Goal: Task Accomplishment & Management: Manage account settings

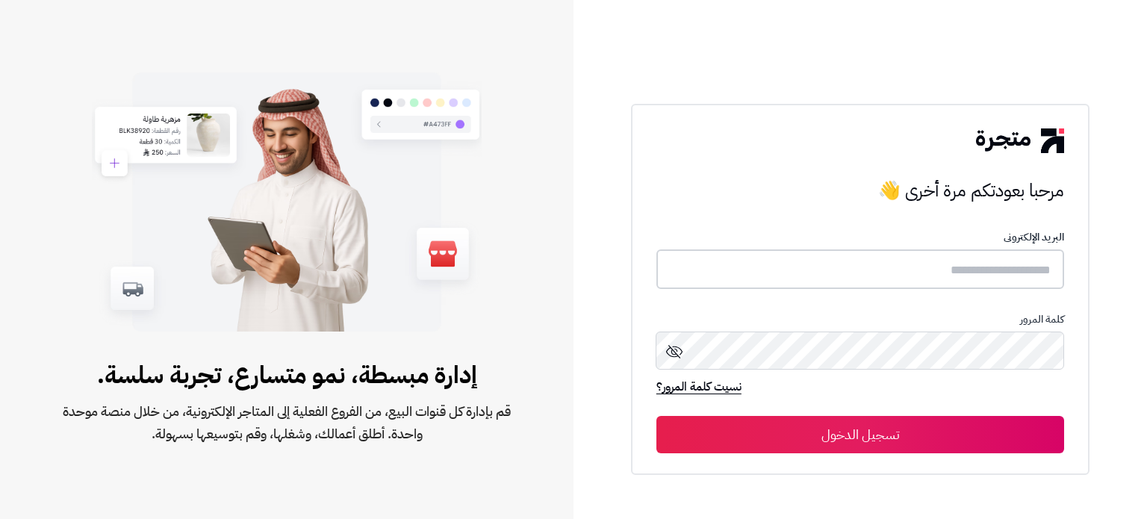
type input "**********"
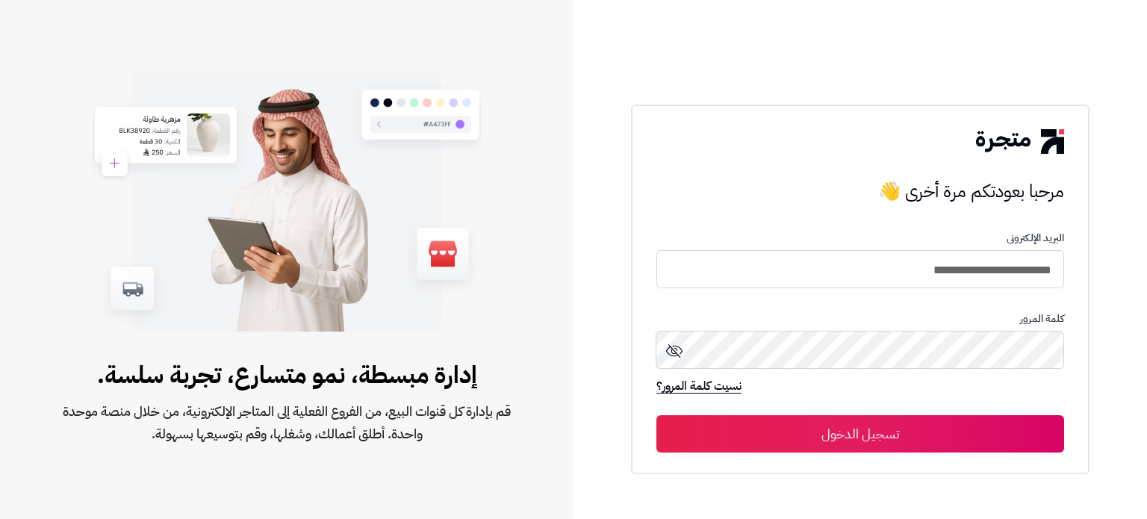
click at [908, 441] on button "تسجيل الدخول" at bounding box center [861, 433] width 408 height 37
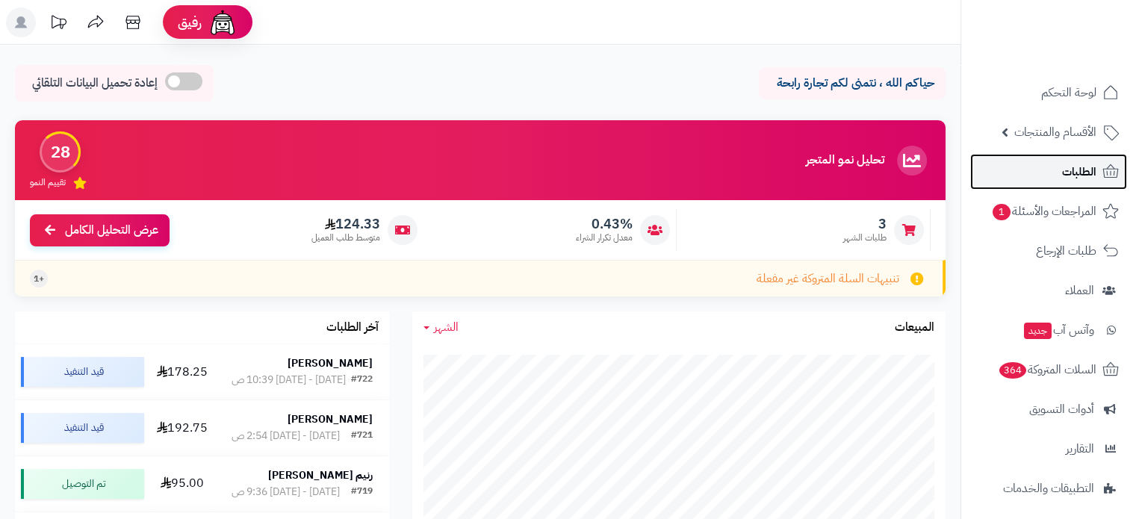
click at [1029, 167] on link "الطلبات" at bounding box center [1048, 172] width 157 height 36
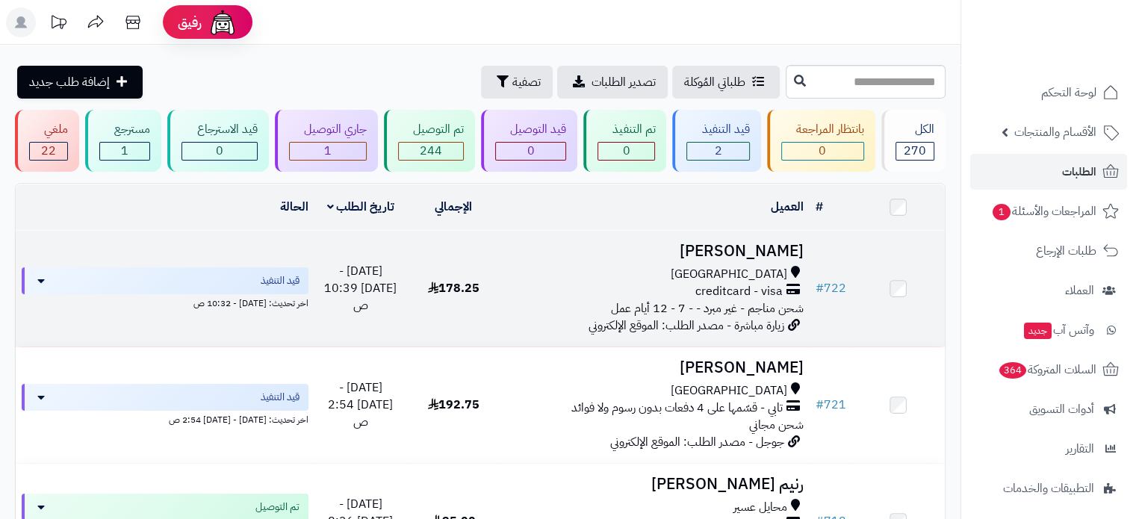
click at [550, 275] on div "جدة" at bounding box center [654, 274] width 297 height 17
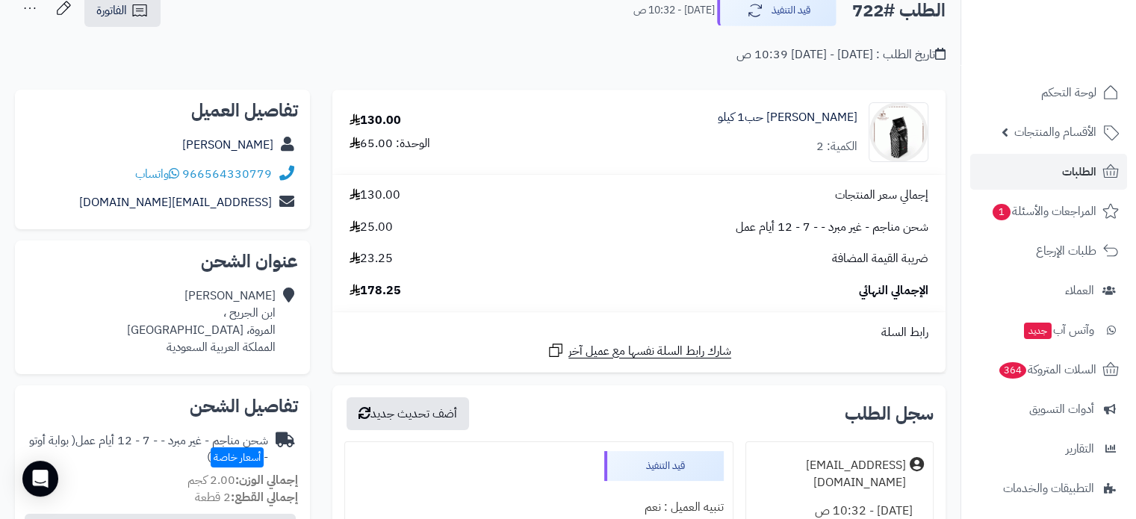
scroll to position [88, 0]
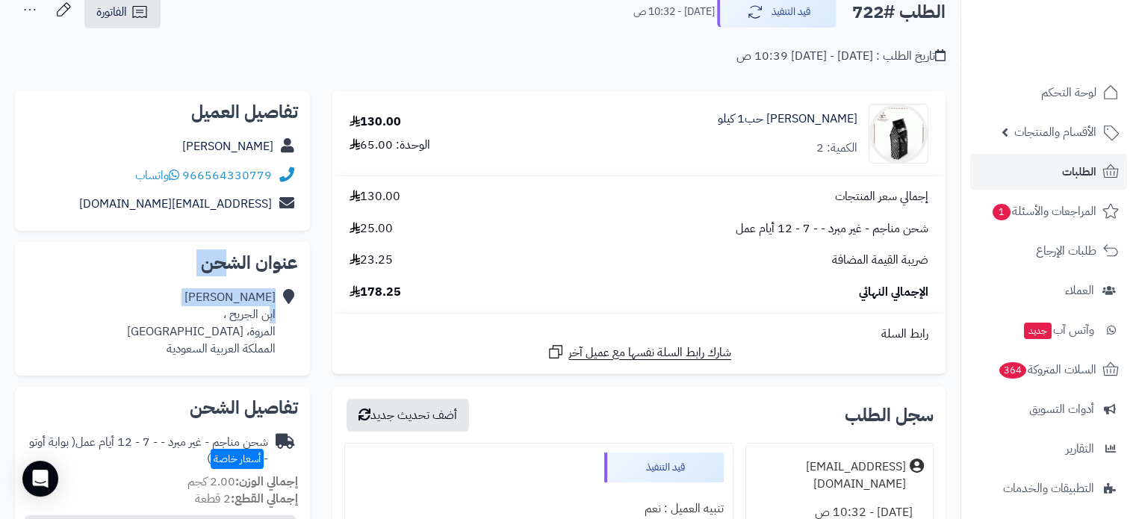
drag, startPoint x: 224, startPoint y: 252, endPoint x: 267, endPoint y: 308, distance: 70.8
click at [267, 308] on div "عنوان الشحن خالد المحمادي ابن الجريح ، المروة، جدة المملكة العربية السعودية" at bounding box center [162, 308] width 295 height 133
click at [267, 308] on div "خالد المحمادي ابن الجريح ، المروة، جدة المملكة العربية السعودية" at bounding box center [201, 323] width 149 height 68
click at [290, 297] on icon at bounding box center [286, 323] width 15 height 68
click at [1109, 176] on icon at bounding box center [1111, 172] width 18 height 18
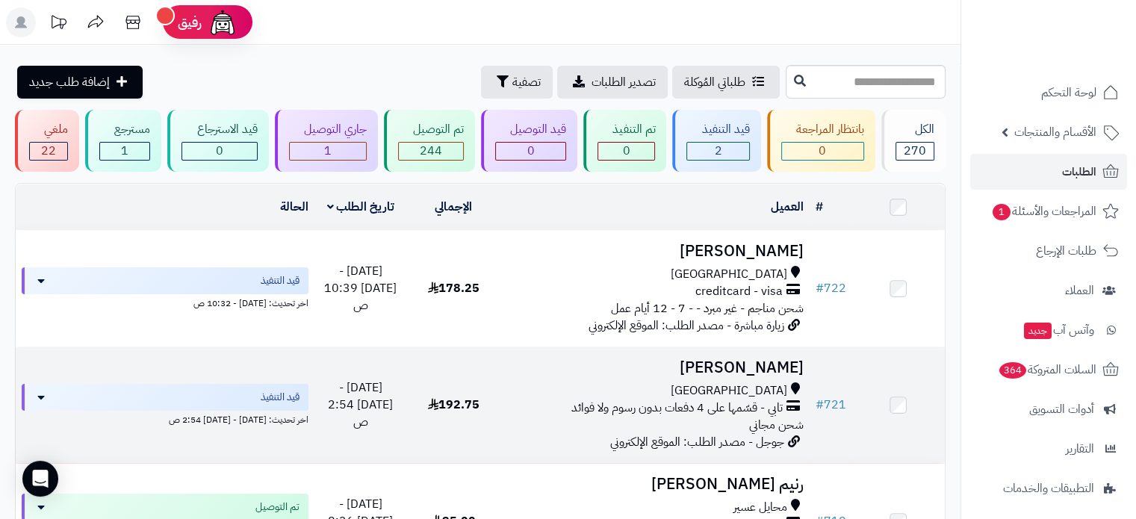
click at [565, 361] on h3 "[PERSON_NAME]" at bounding box center [654, 367] width 297 height 17
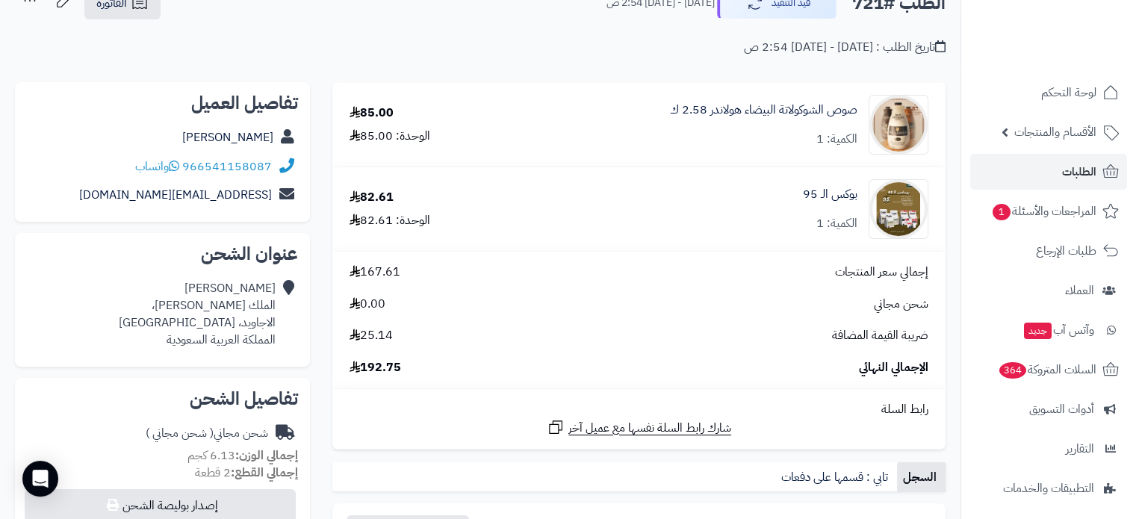
scroll to position [105, 0]
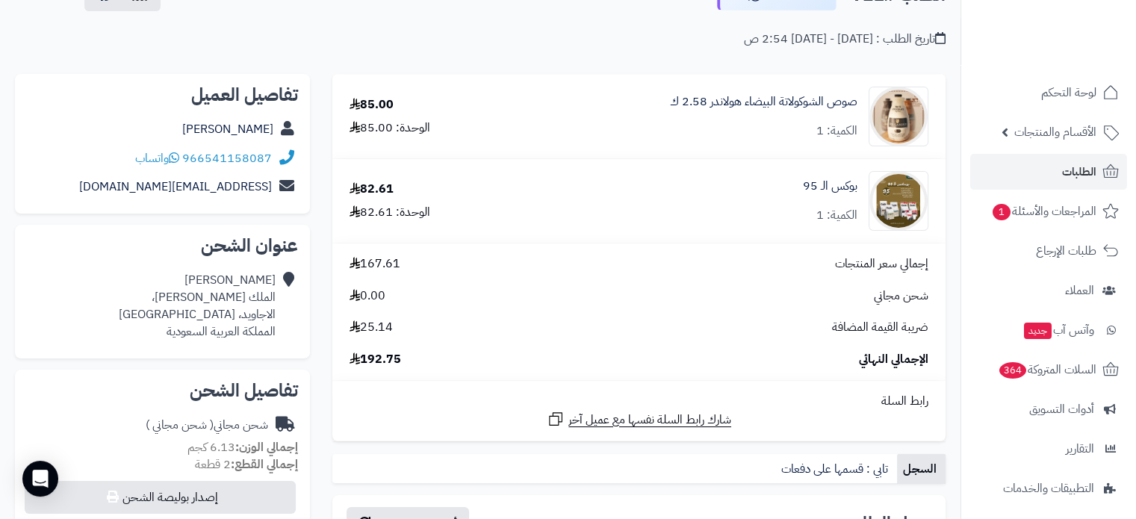
click at [1135, 207] on html "رفيق ! الطلبات معالجة مكتمل إرجاع المنتجات العملاء المتواجدون الان 939 عملاء من…" at bounding box center [568, 154] width 1136 height 519
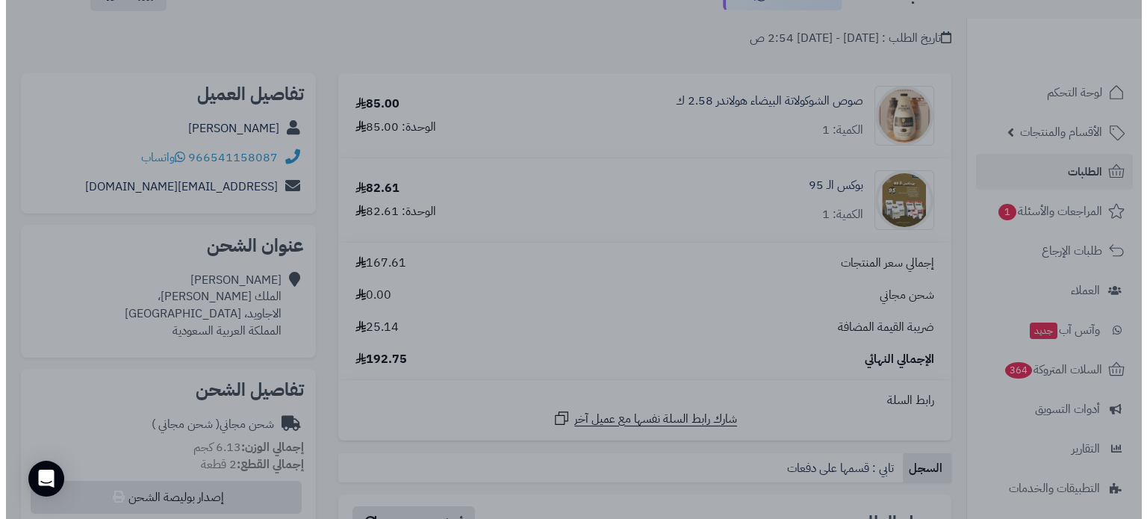
scroll to position [0, 0]
